Goal: Task Accomplishment & Management: Manage account settings

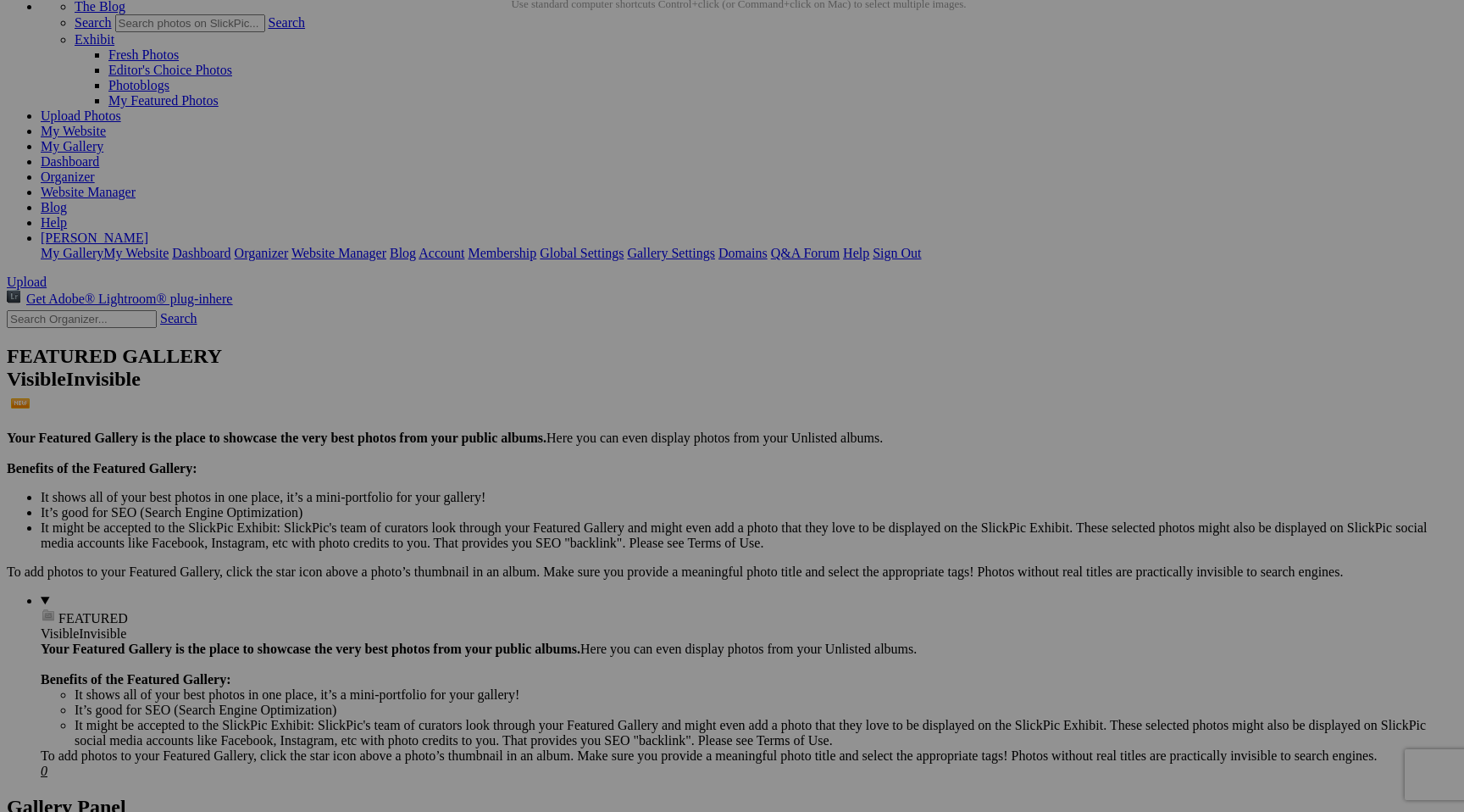
scroll to position [109, 0]
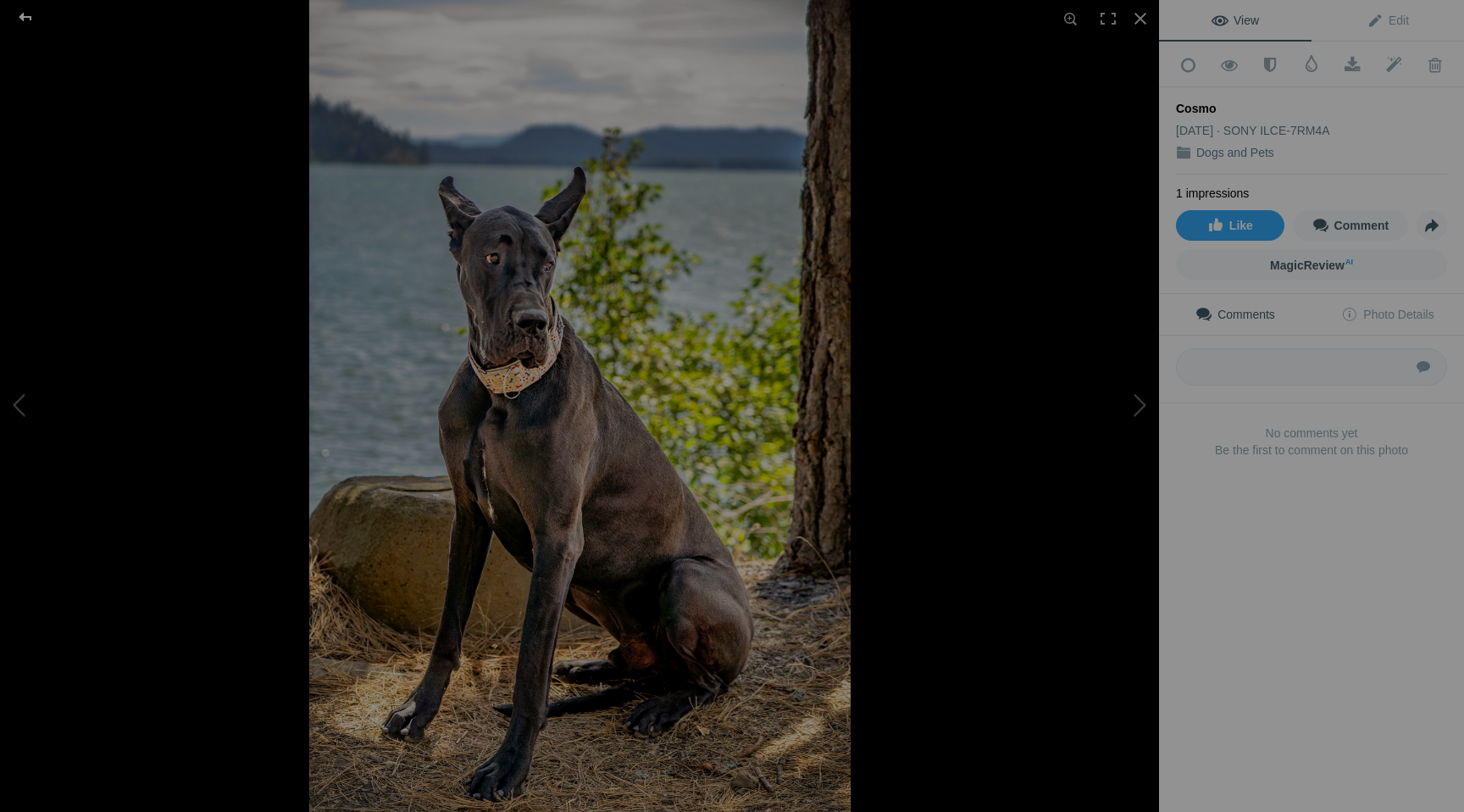
click at [28, 18] on div at bounding box center [26, 17] width 61 height 33
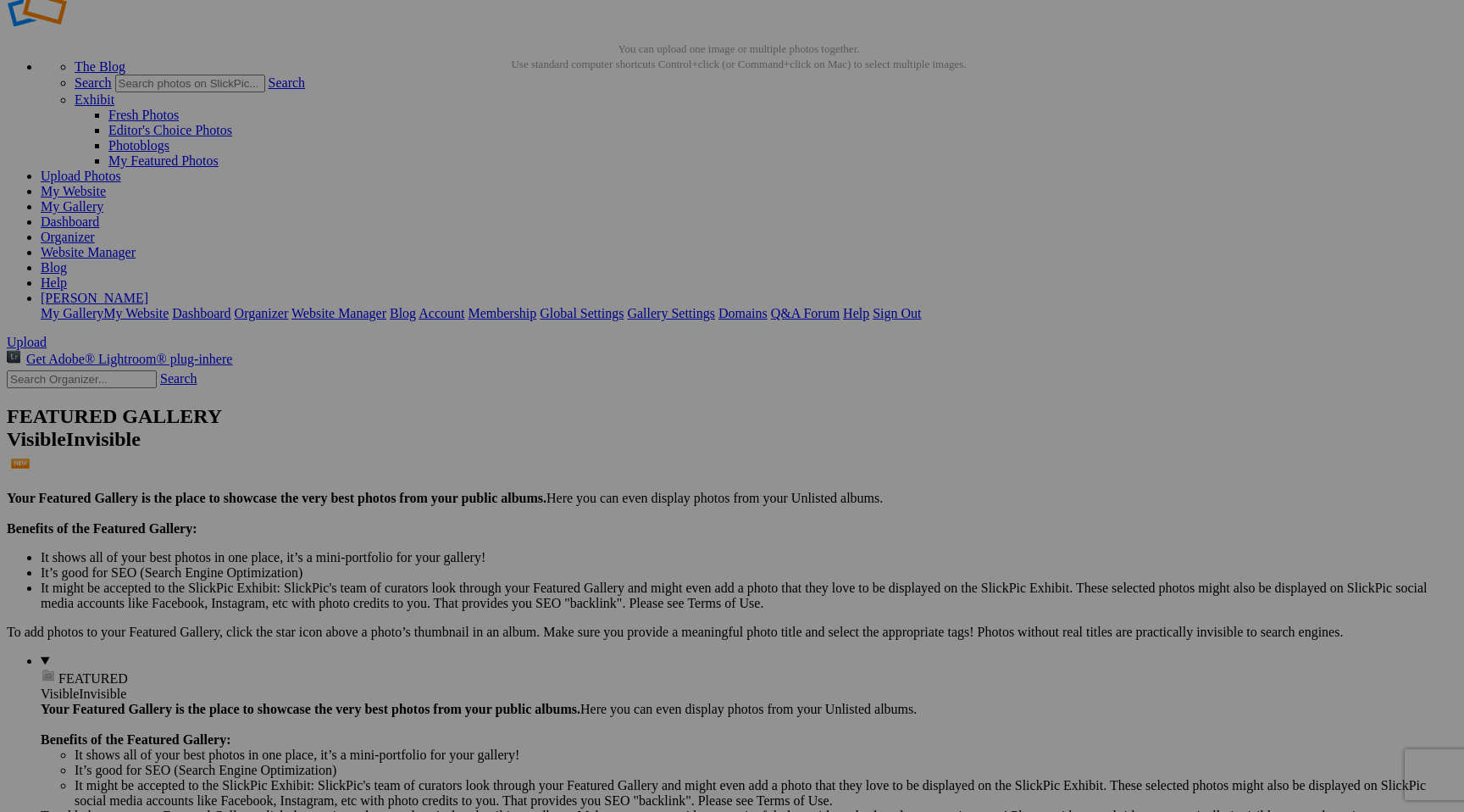
scroll to position [0, 0]
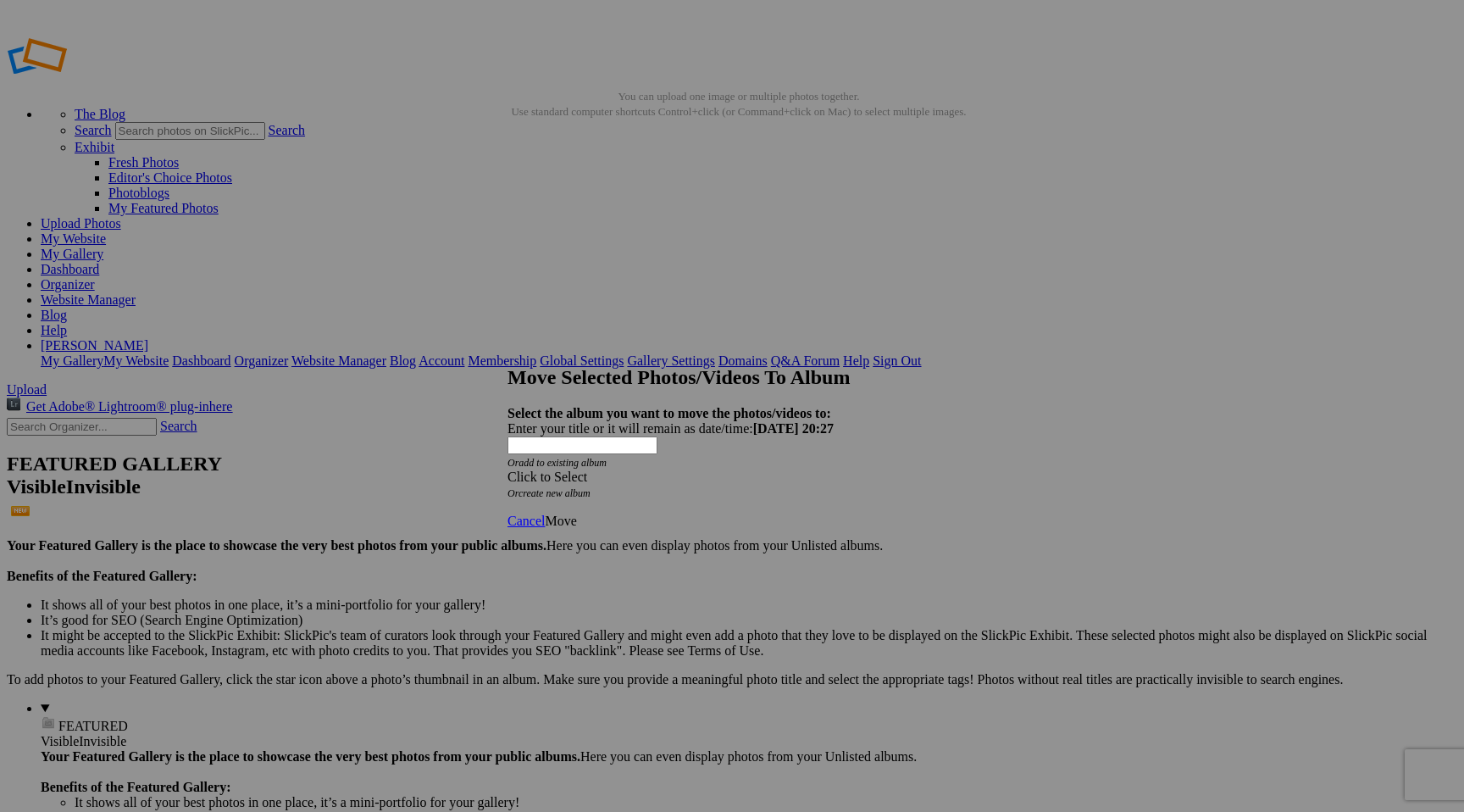
click at [507, 469] on span at bounding box center [507, 476] width 0 height 15
click at [837, 420] on div "My Albums Store single item Testimonials Awards Dogs and Pets Reggie Farm and R…" at bounding box center [698, 419] width 306 height 24
click at [545, 513] on span "Cancel" at bounding box center [526, 520] width 37 height 15
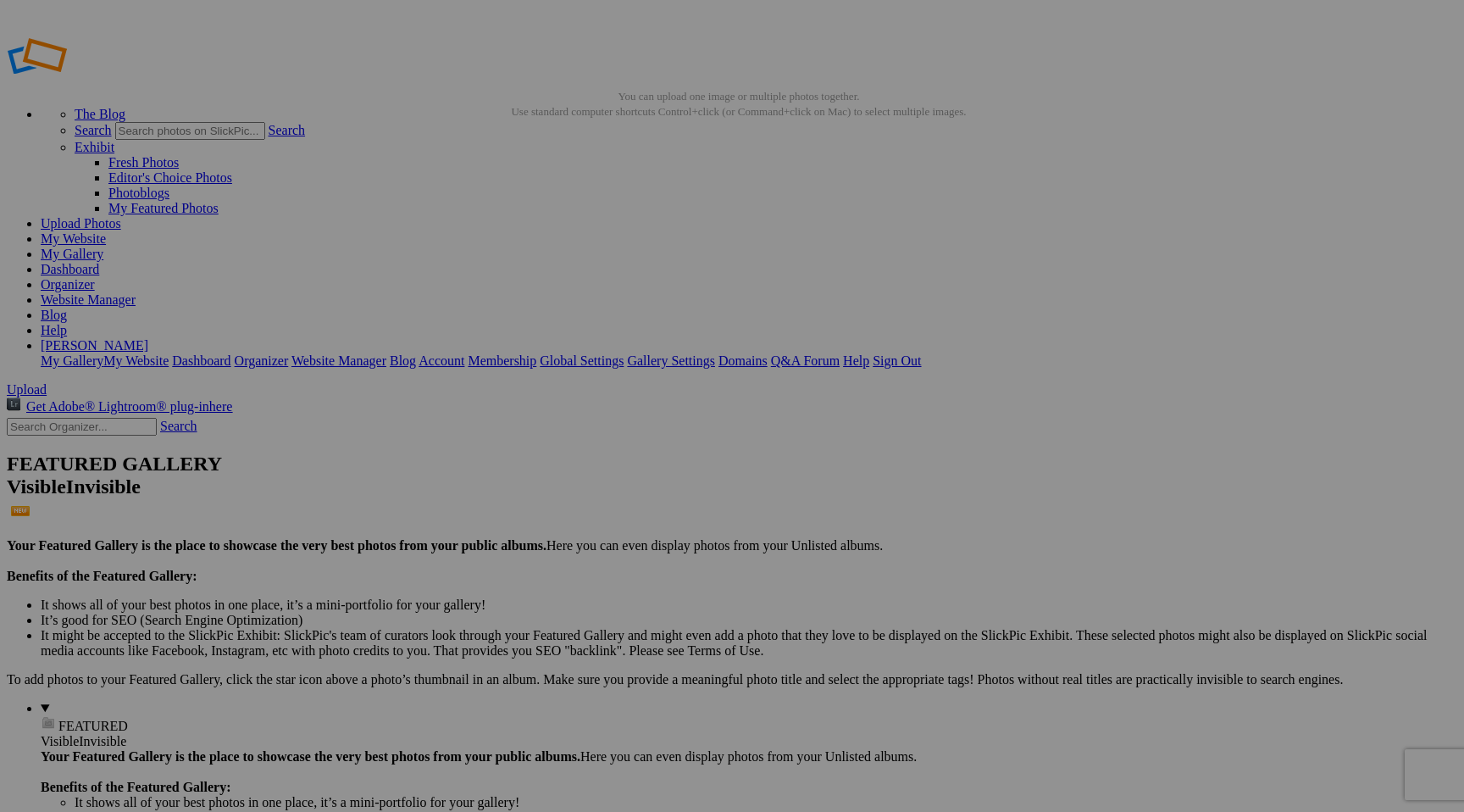
click at [103, 247] on link "My Gallery" at bounding box center [72, 254] width 63 height 15
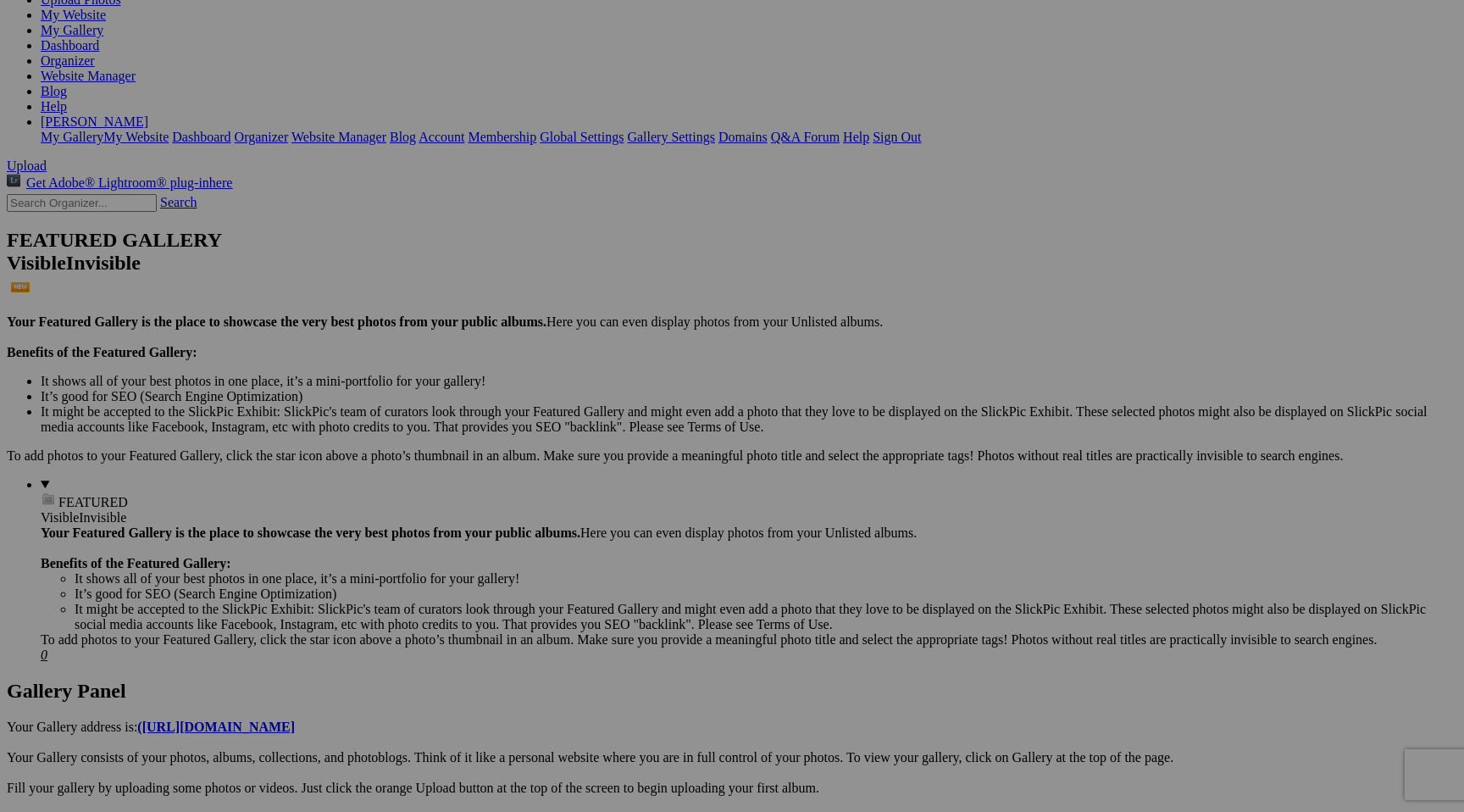
scroll to position [197, 0]
